Goal: Transaction & Acquisition: Book appointment/travel/reservation

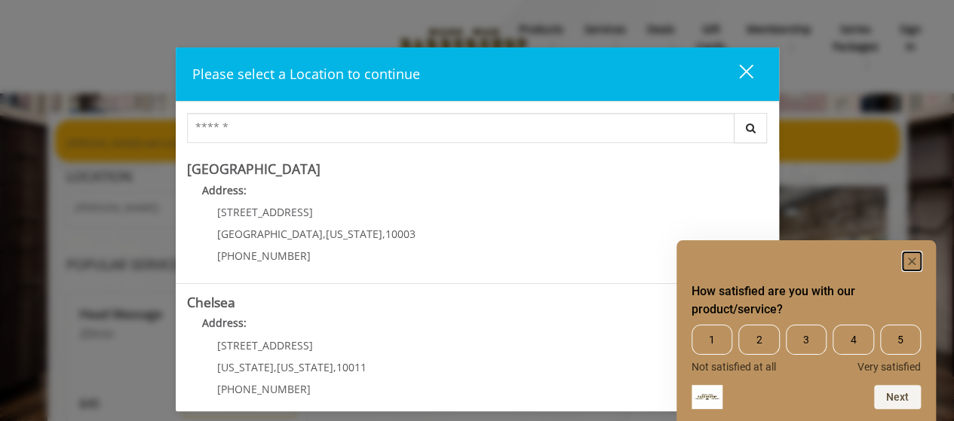
click at [910, 259] on icon "Hide survey" at bounding box center [912, 262] width 8 height 8
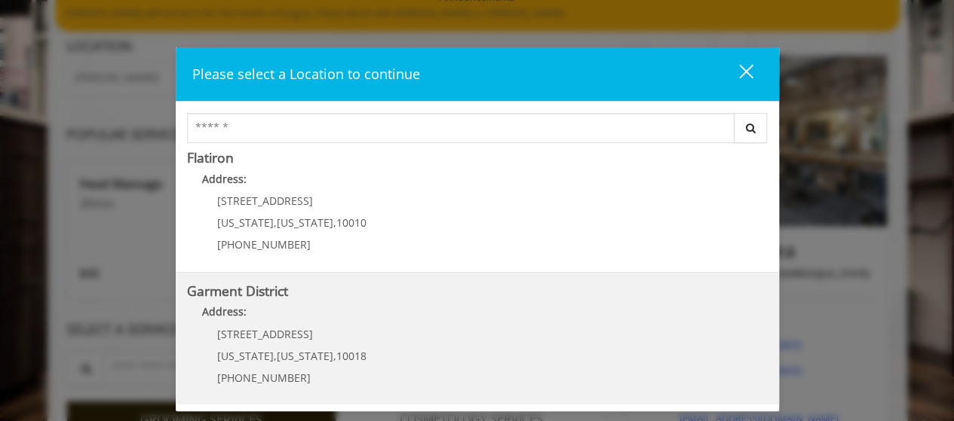
scroll to position [226, 0]
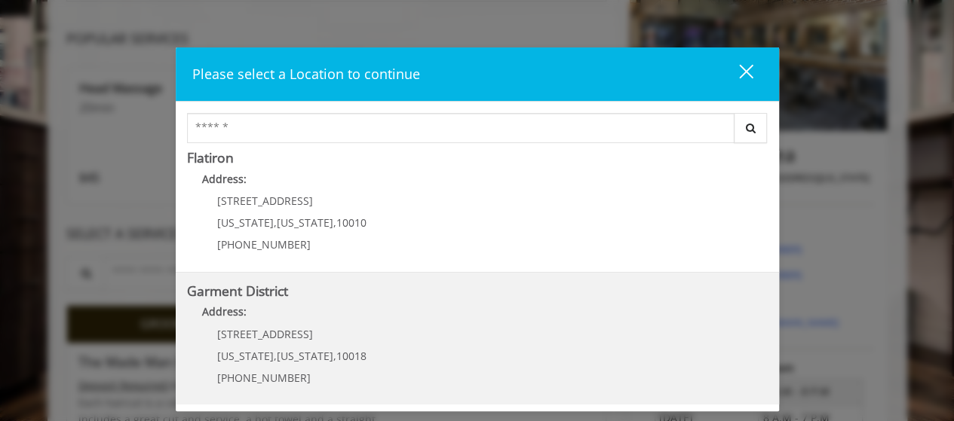
click at [244, 343] on div "[STREET_ADDRESS][US_STATE][US_STATE] (212) 997-4247" at bounding box center [280, 362] width 187 height 66
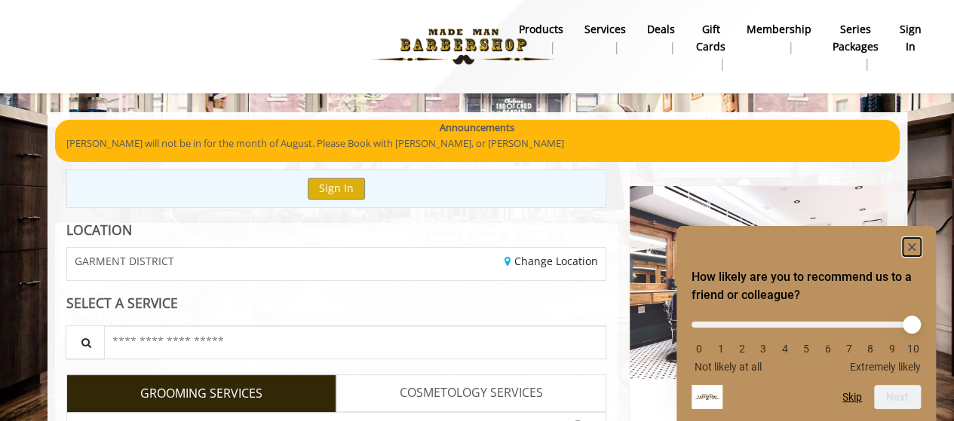
click at [915, 245] on rect "Hide survey" at bounding box center [911, 247] width 18 height 18
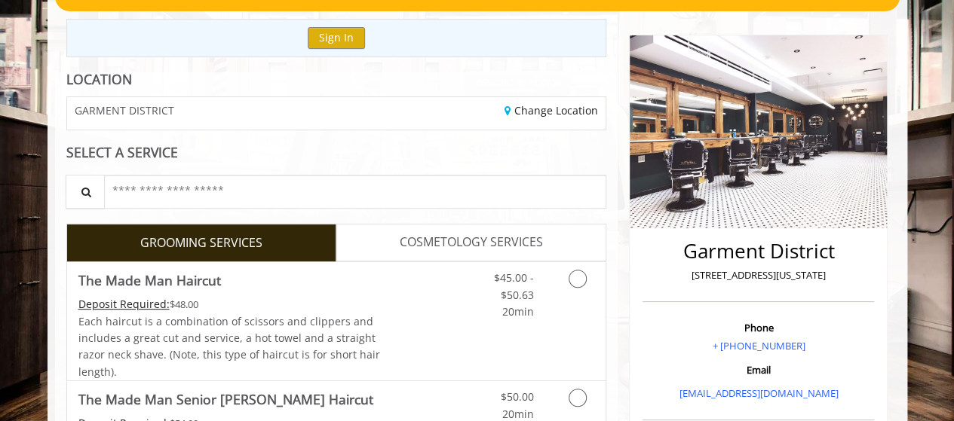
scroll to position [226, 0]
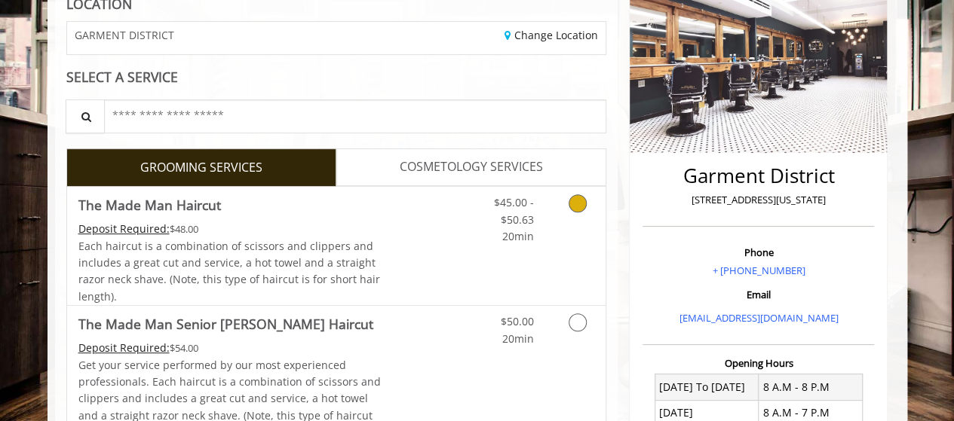
click at [581, 203] on icon "Grooming services" at bounding box center [577, 204] width 18 height 18
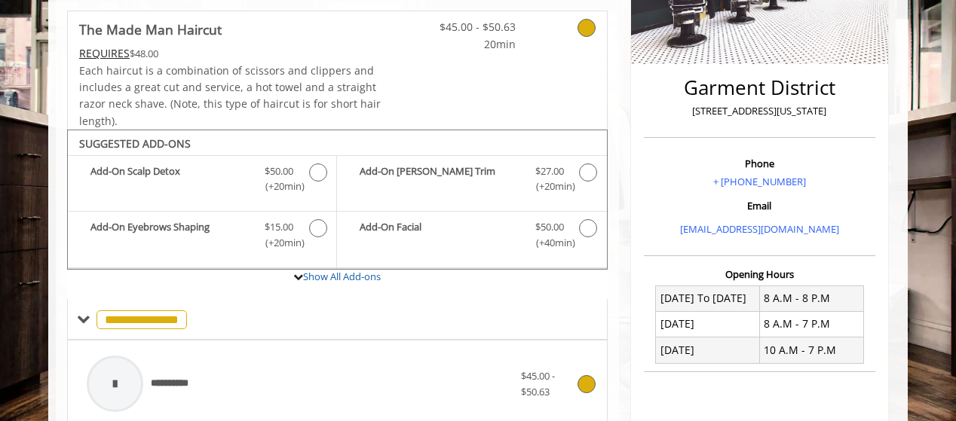
scroll to position [640, 0]
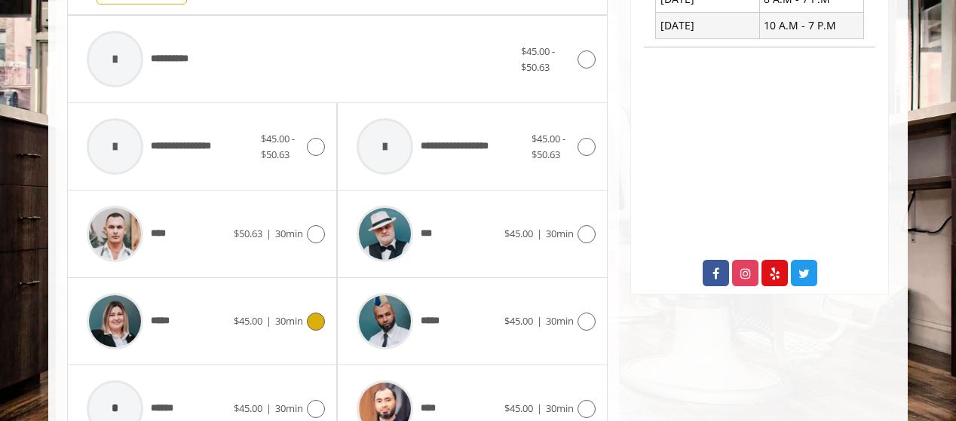
click at [319, 322] on icon at bounding box center [316, 322] width 18 height 18
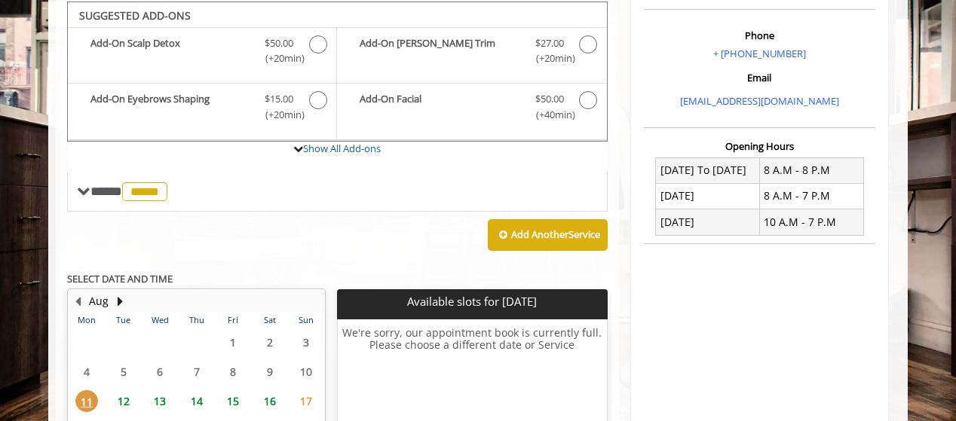
scroll to position [519, 0]
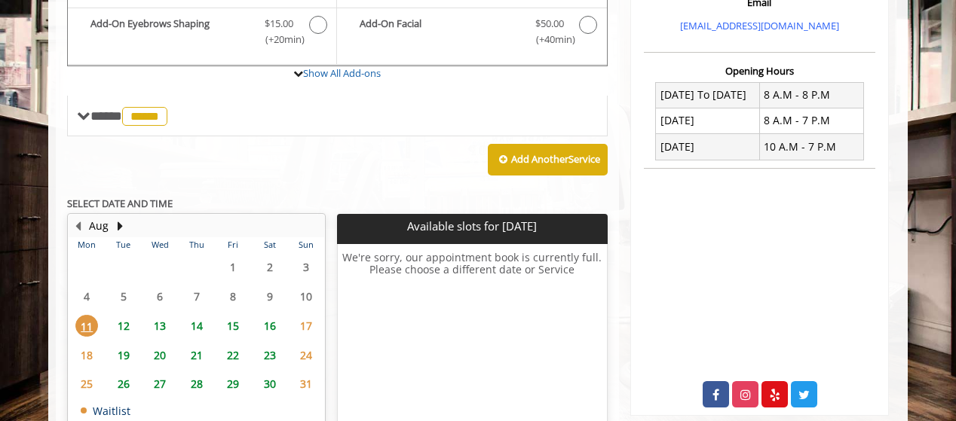
click at [123, 323] on span "12" at bounding box center [123, 326] width 23 height 22
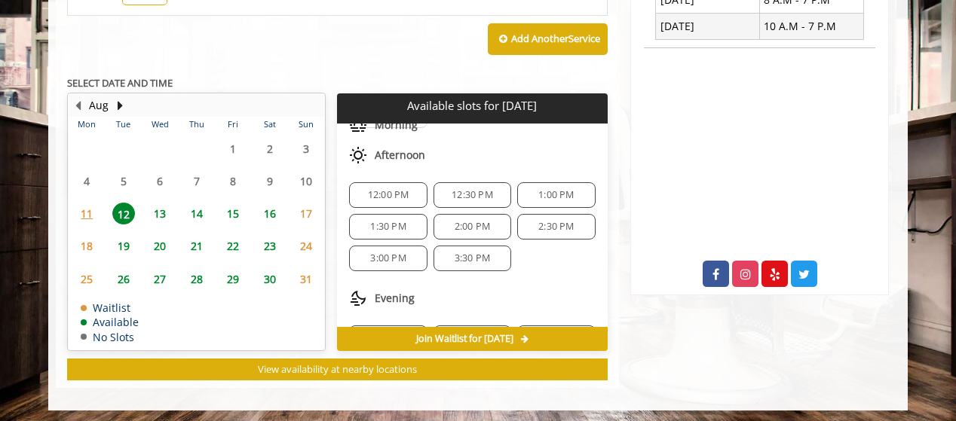
scroll to position [75, 0]
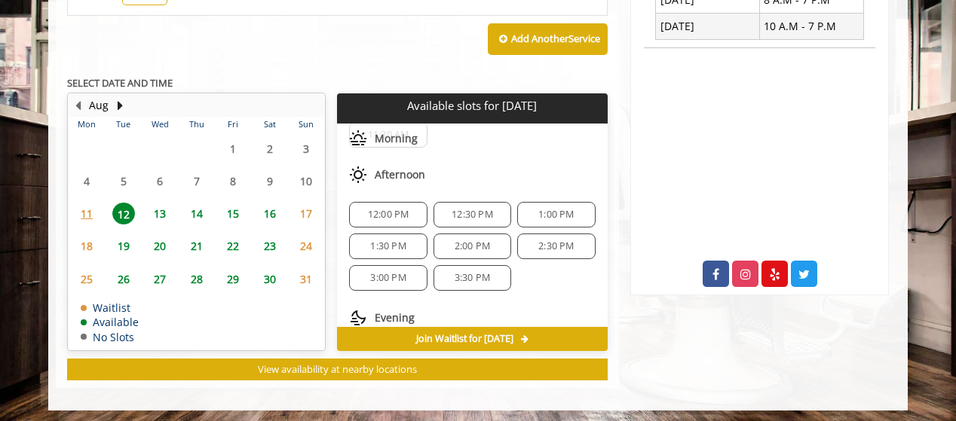
click at [525, 209] on span "1:00 PM" at bounding box center [556, 215] width 64 height 12
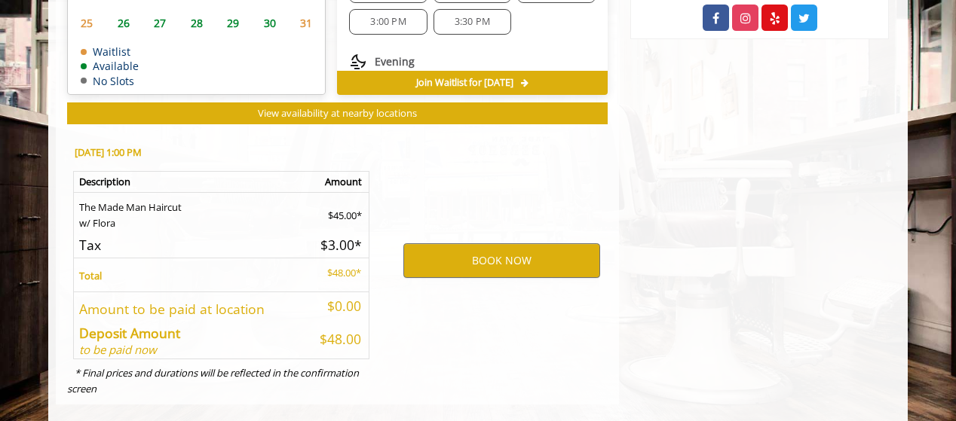
scroll to position [911, 0]
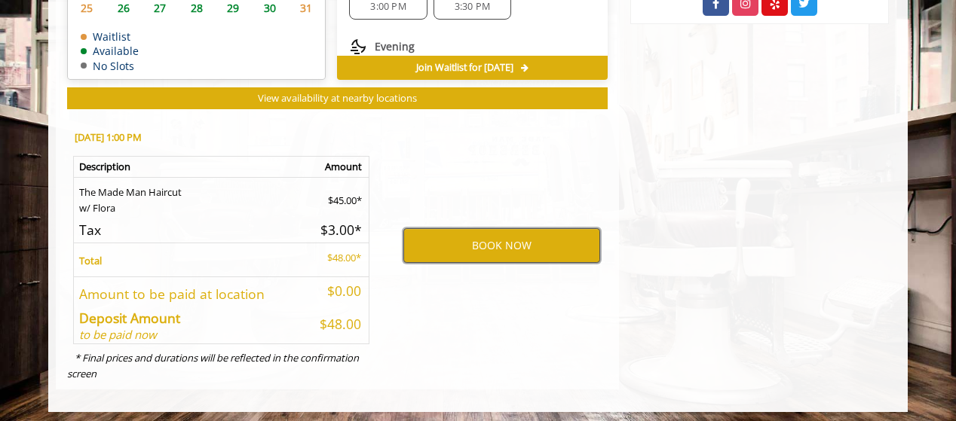
click at [521, 231] on button "BOOK NOW" at bounding box center [501, 245] width 197 height 35
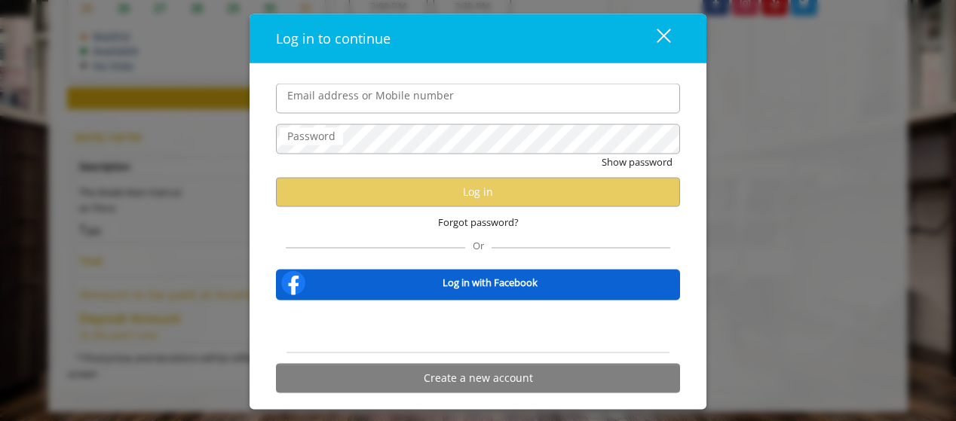
type input "**********"
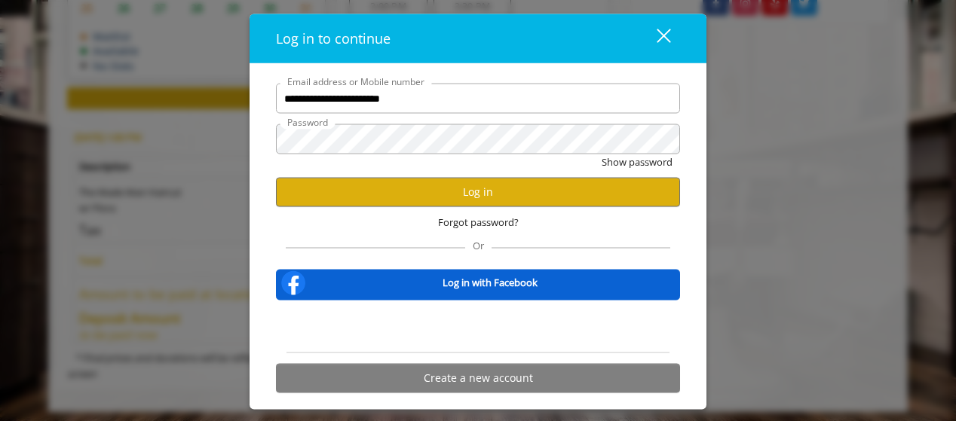
scroll to position [0, 0]
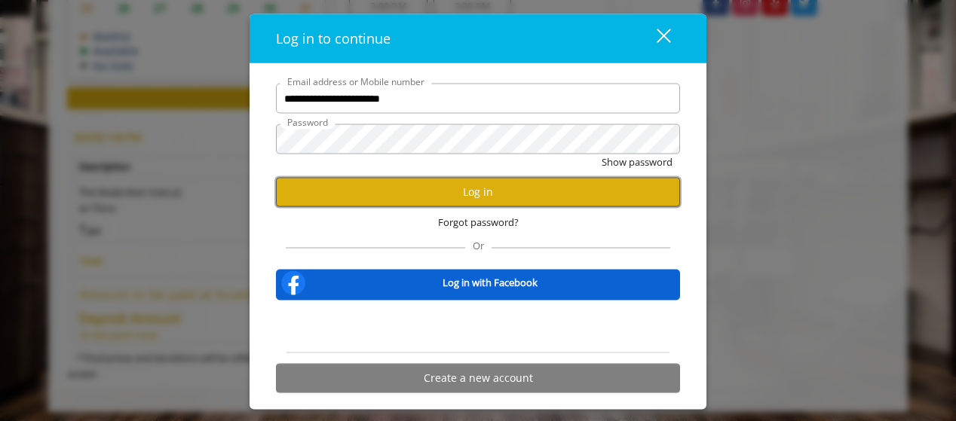
click at [469, 189] on button "Log in" at bounding box center [478, 191] width 404 height 29
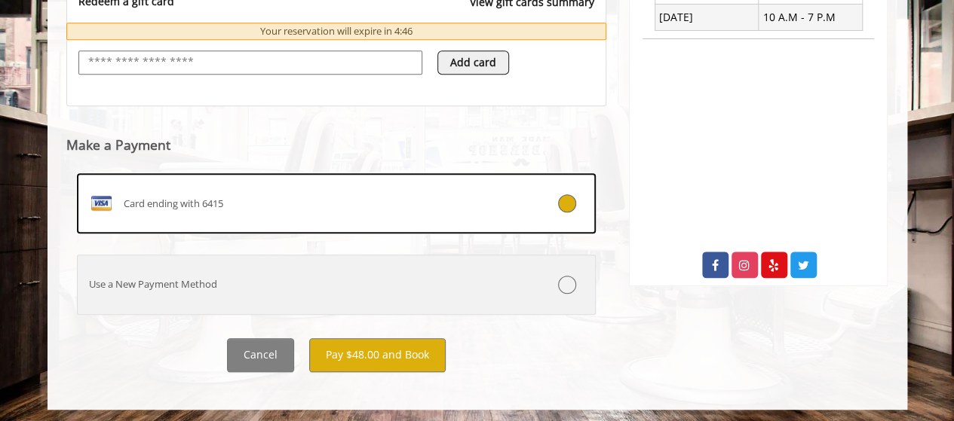
scroll to position [649, 0]
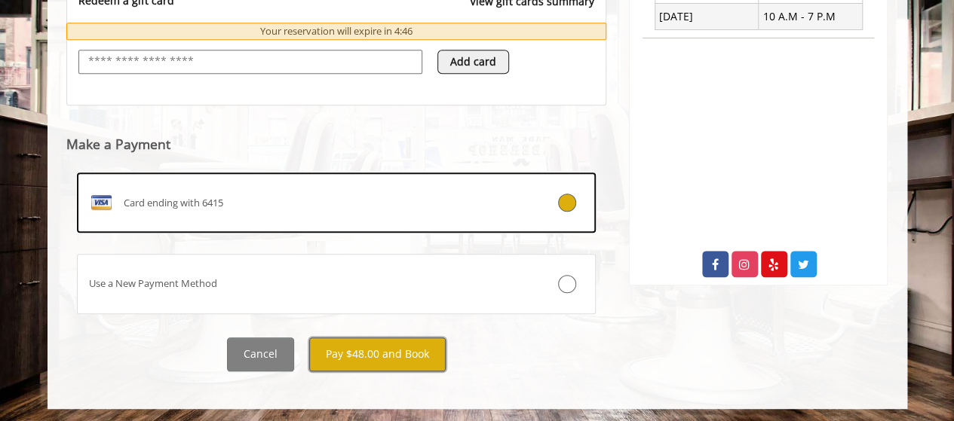
click at [405, 338] on button "Pay $48.00 and Book" at bounding box center [377, 355] width 136 height 34
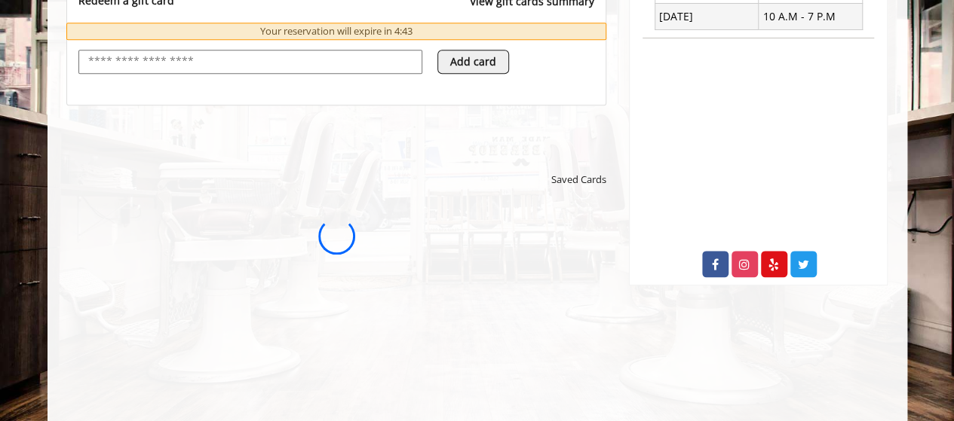
scroll to position [0, 0]
